Goal: Information Seeking & Learning: Learn about a topic

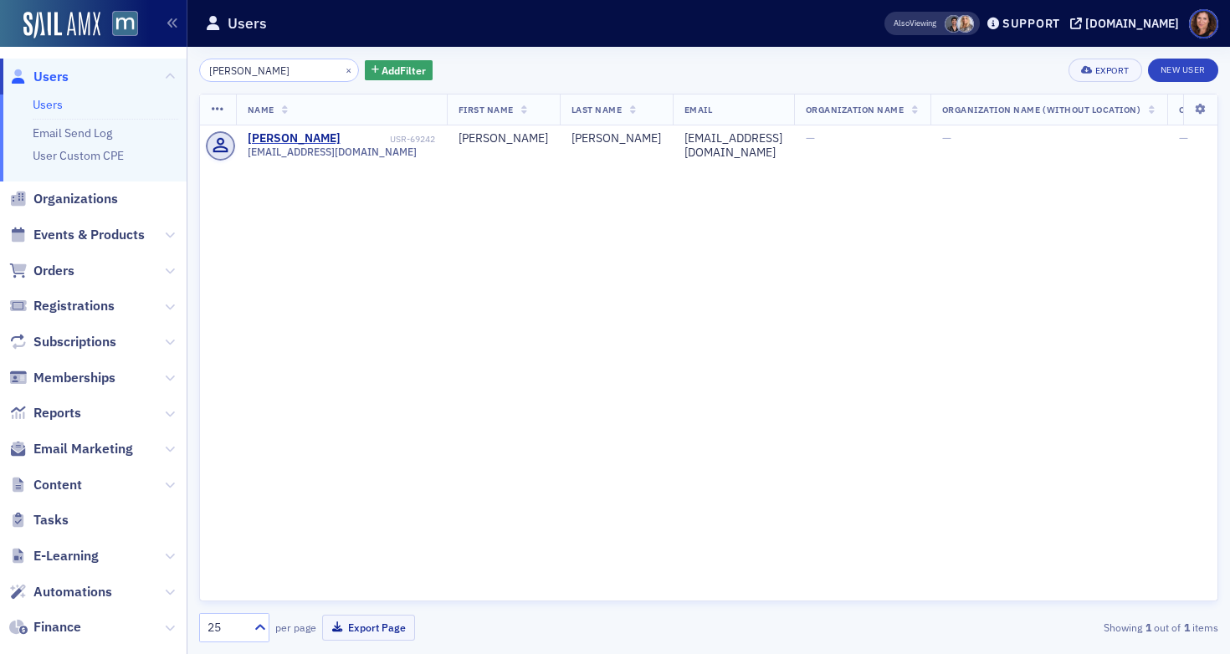
click at [86, 230] on span "Events & Products" at bounding box center [88, 235] width 111 height 18
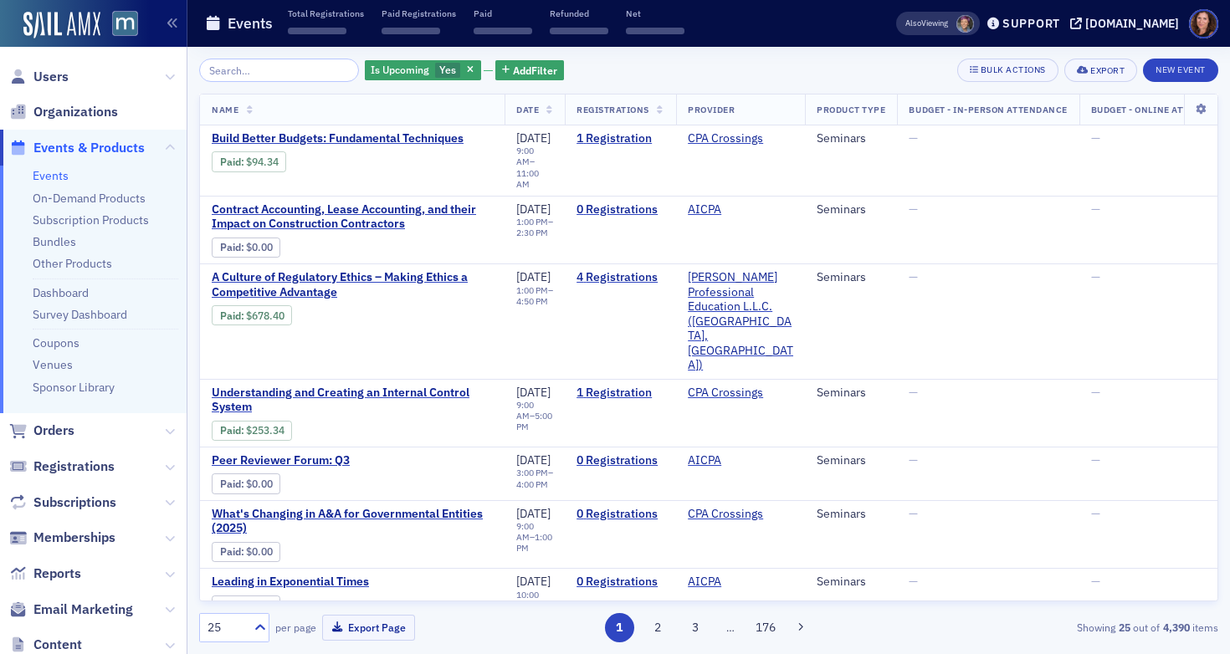
click at [253, 71] on input "search" at bounding box center [279, 70] width 160 height 23
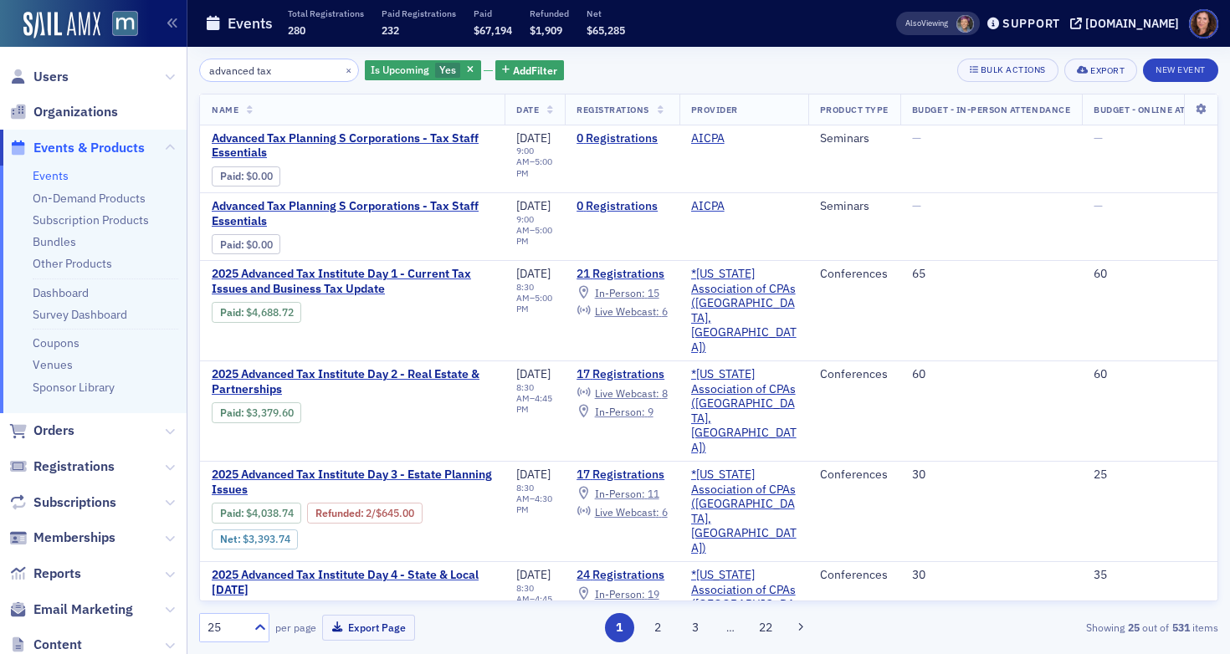
type input "advanced tax"
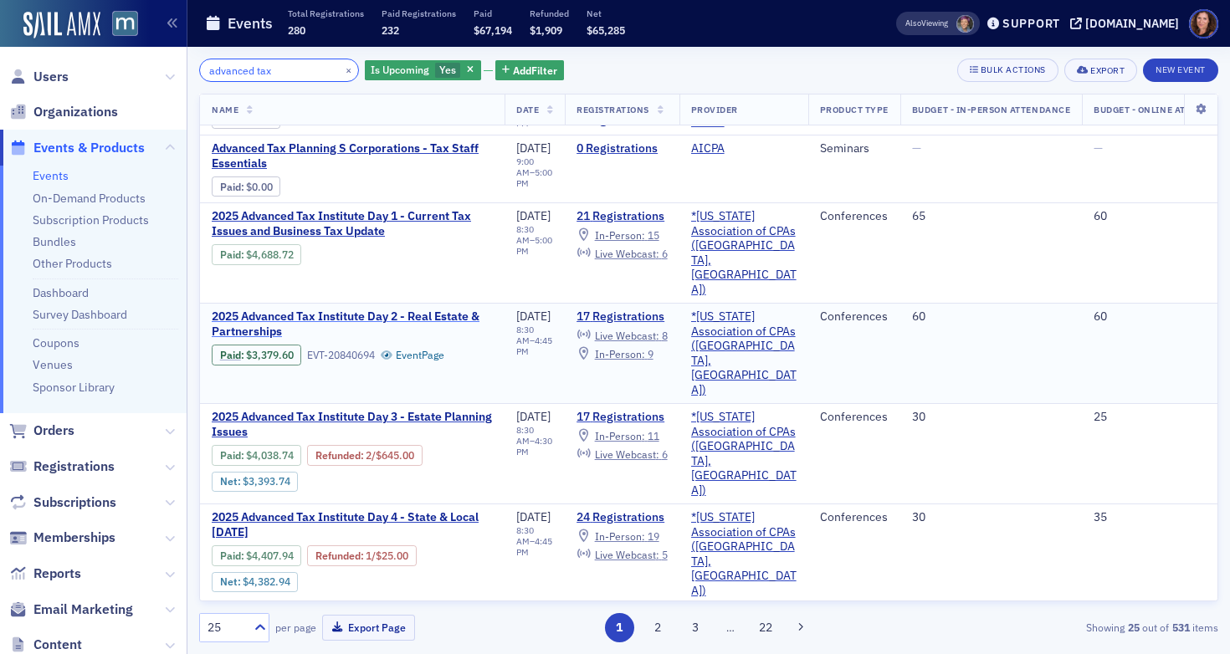
scroll to position [62, 0]
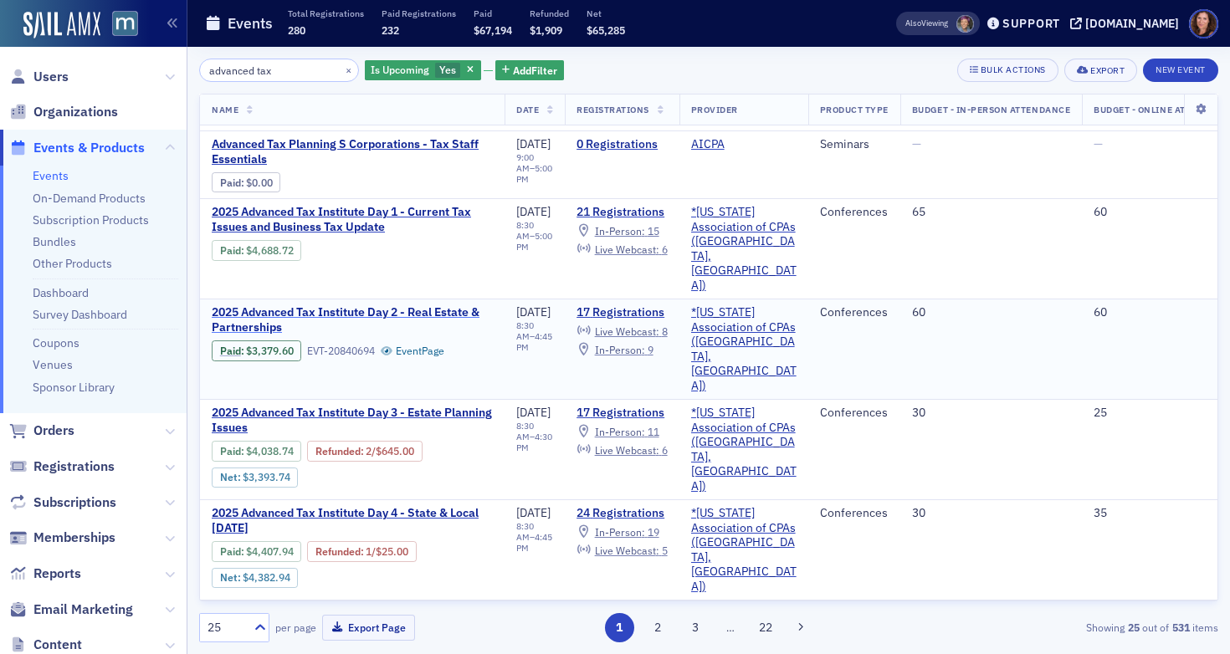
click at [401, 305] on span "2025 Advanced Tax Institute Day 2 - Real Estate & Partnerships" at bounding box center [352, 319] width 281 height 29
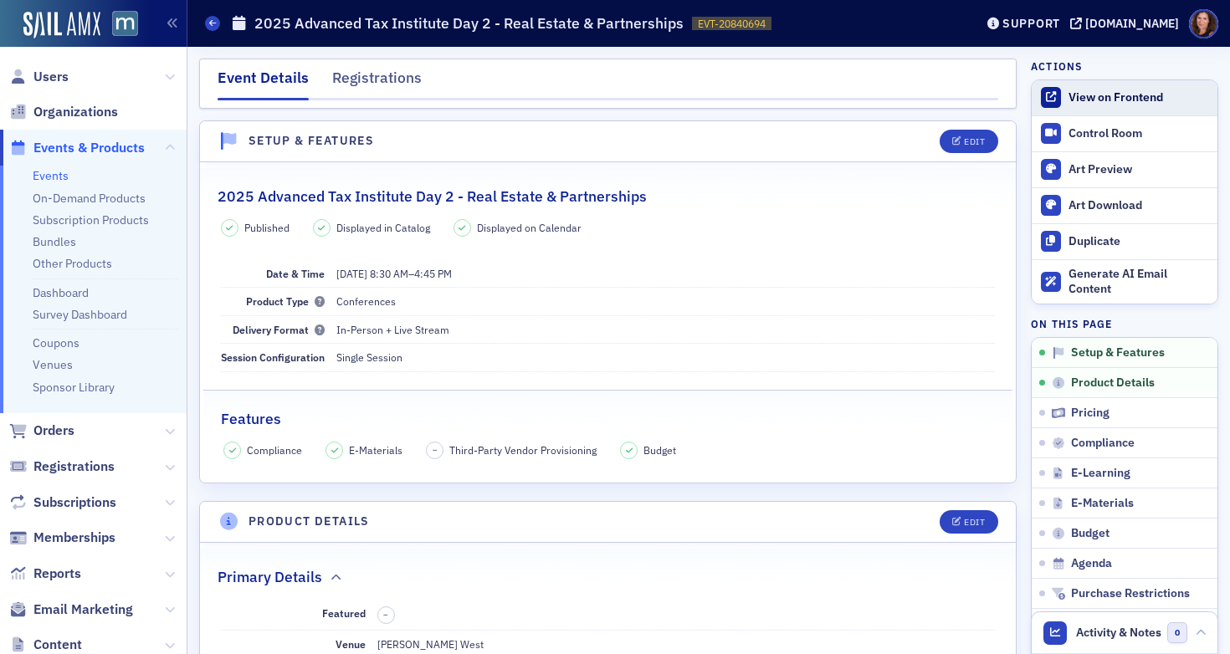
click at [1112, 97] on div "View on Frontend" at bounding box center [1138, 97] width 141 height 15
click at [47, 176] on link "Events" at bounding box center [51, 175] width 36 height 15
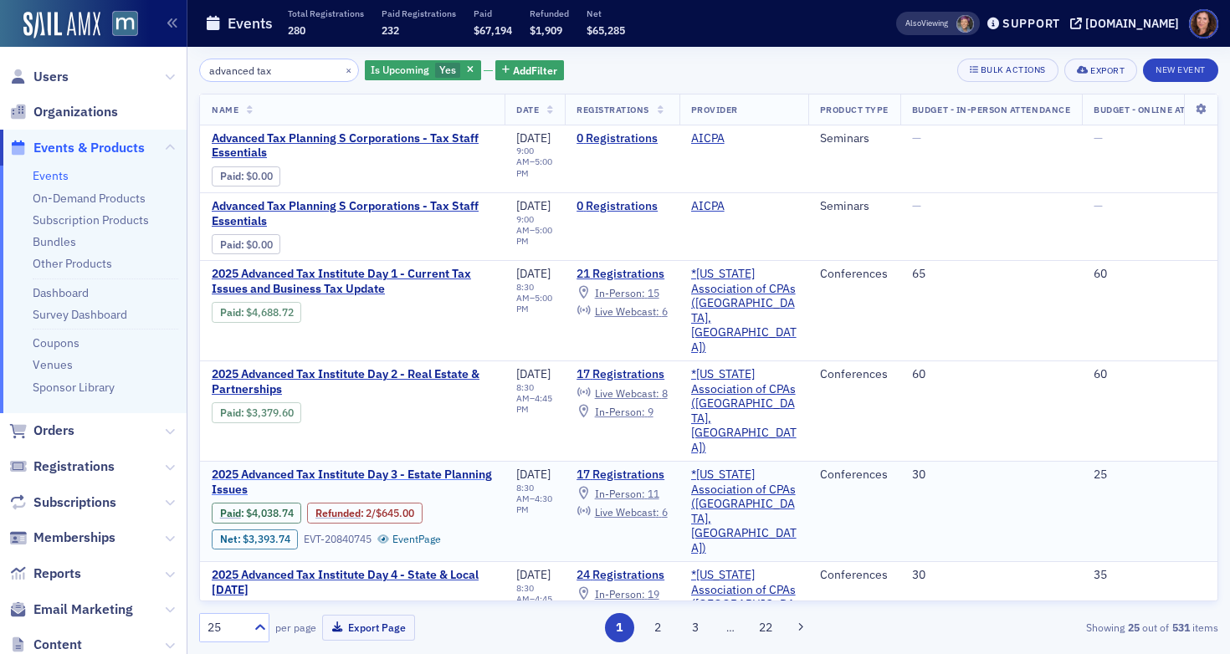
click at [400, 468] on span "2025 Advanced Tax Institute Day 3 - Estate Planning Issues" at bounding box center [352, 482] width 281 height 29
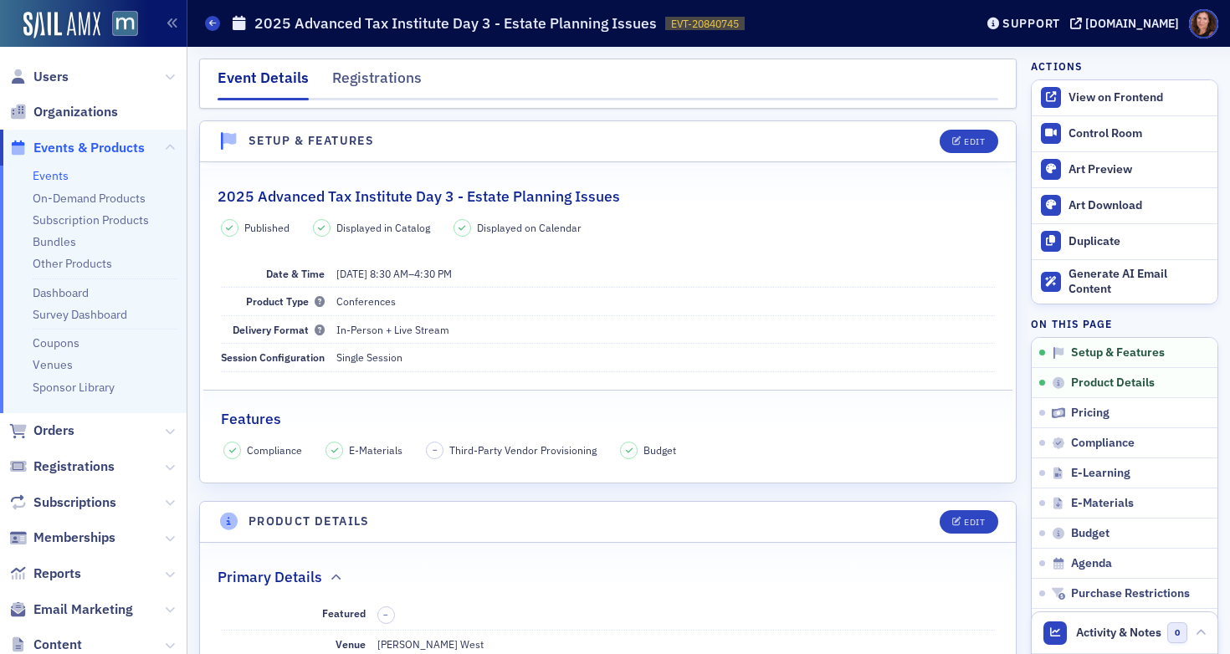
click at [61, 182] on link "Events" at bounding box center [51, 175] width 36 height 15
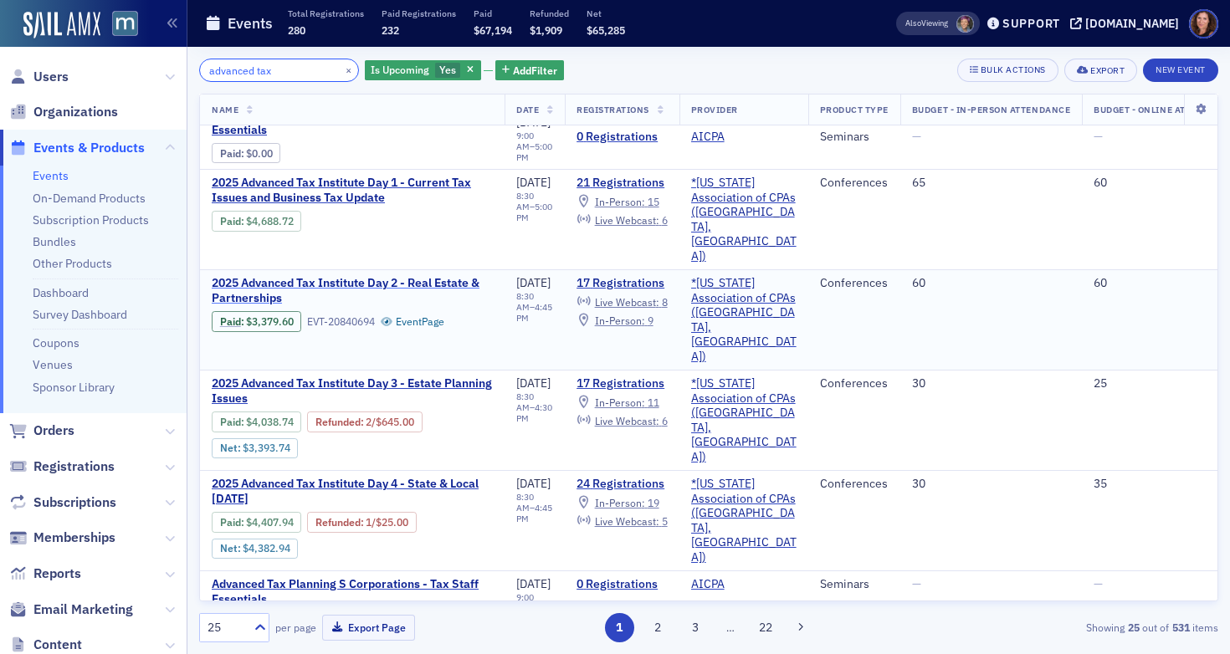
scroll to position [94, 0]
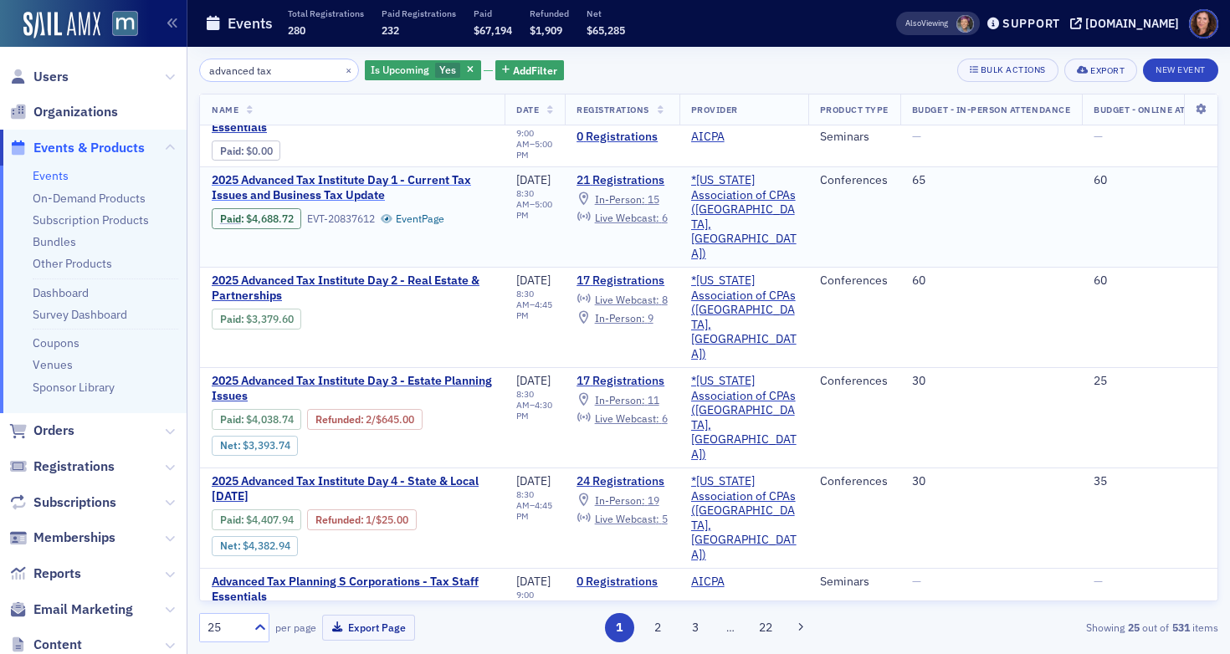
click at [328, 185] on span "2025 Advanced Tax Institute Day 1 - Current Tax Issues and Business Tax Update" at bounding box center [352, 187] width 281 height 29
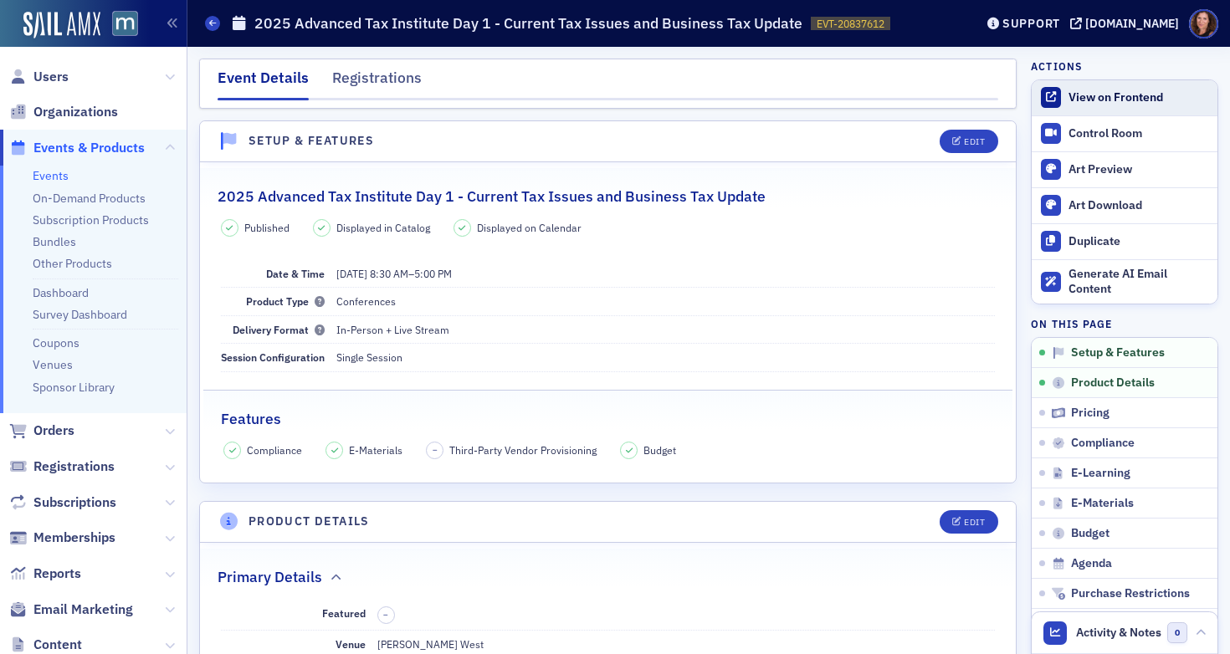
click at [1093, 100] on div "View on Frontend" at bounding box center [1138, 97] width 141 height 15
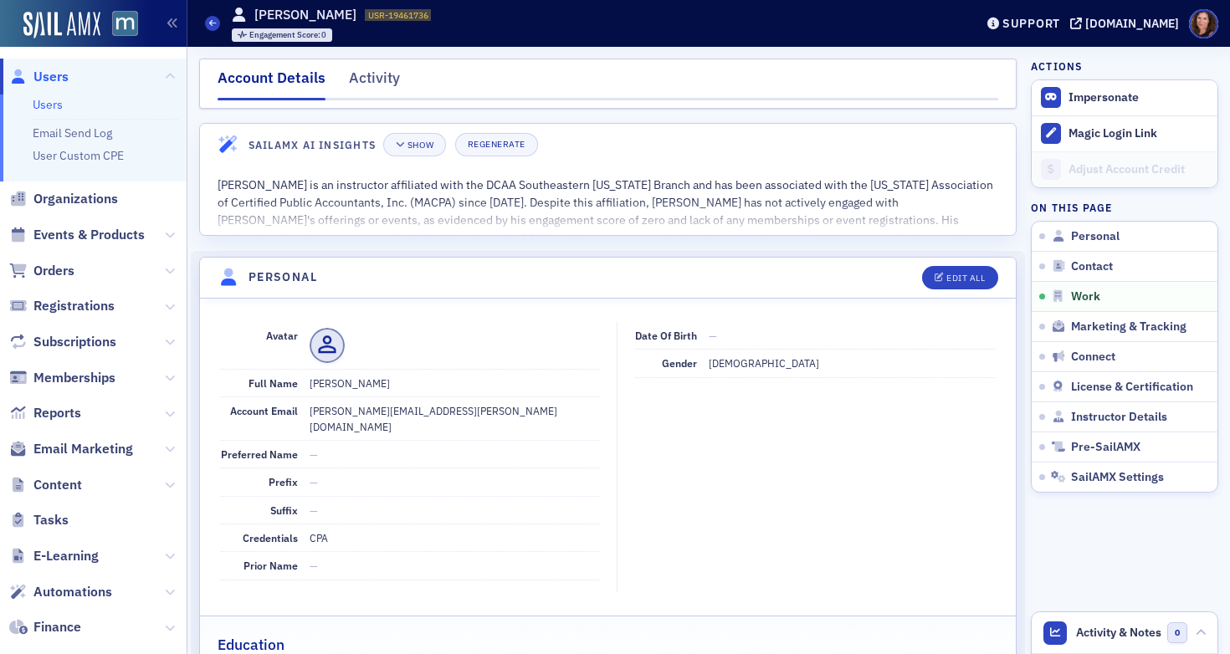
scroll to position [1053, 0]
